Goal: Information Seeking & Learning: Learn about a topic

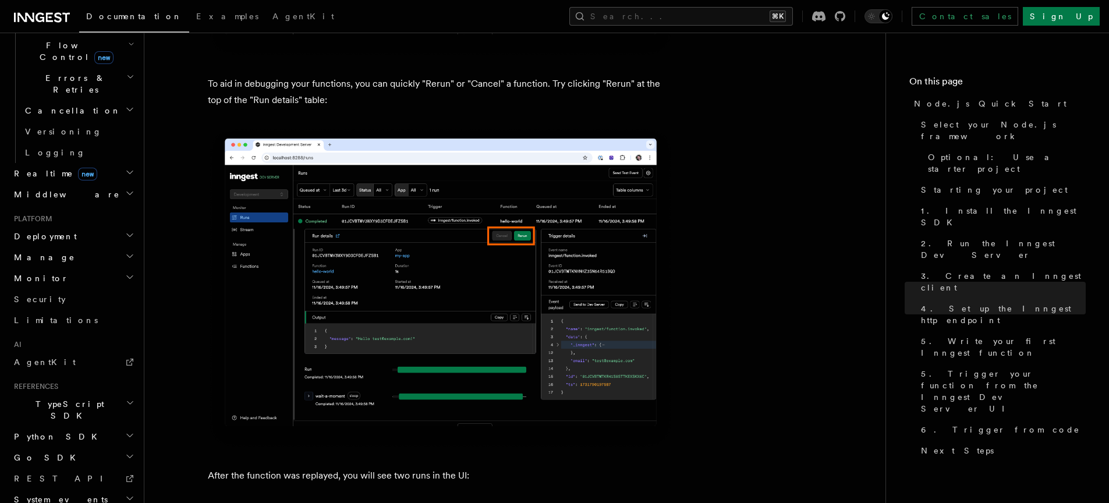
scroll to position [429, 0]
click at [45, 353] on span "AgentKit" at bounding box center [45, 357] width 62 height 9
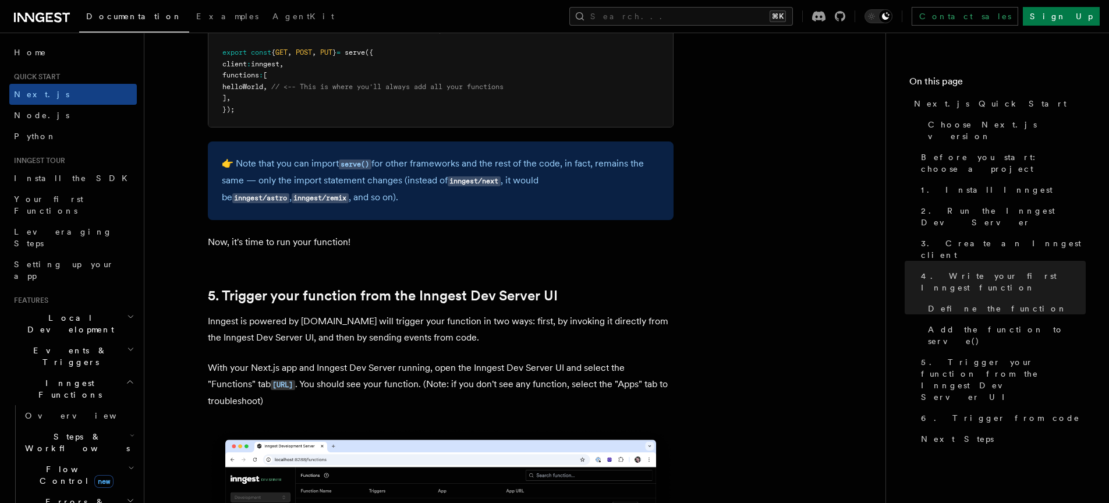
scroll to position [2567, 0]
